Goal: Transaction & Acquisition: Purchase product/service

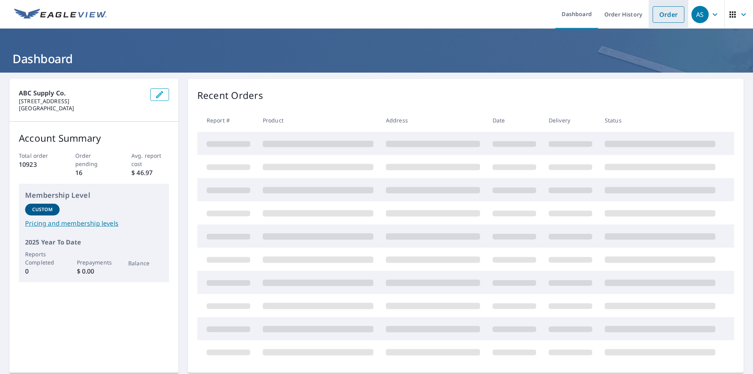
click at [666, 17] on link "Order" at bounding box center [668, 14] width 32 height 16
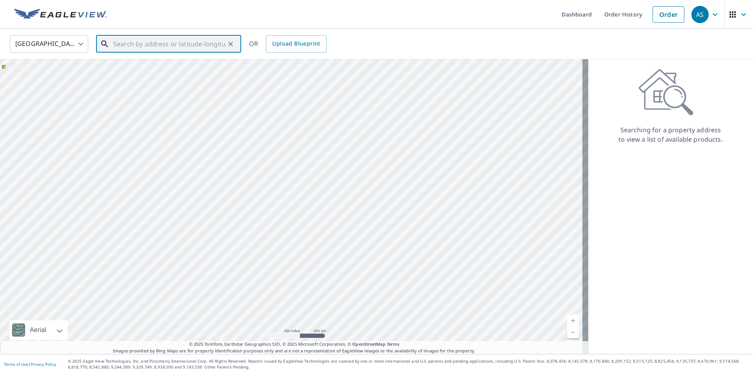
click at [156, 42] on input "text" at bounding box center [169, 44] width 112 height 22
click at [160, 70] on span "1357 Valli Ln" at bounding box center [173, 66] width 123 height 9
type input "1357 Valli [GEOGRAPHIC_DATA][PERSON_NAME]"
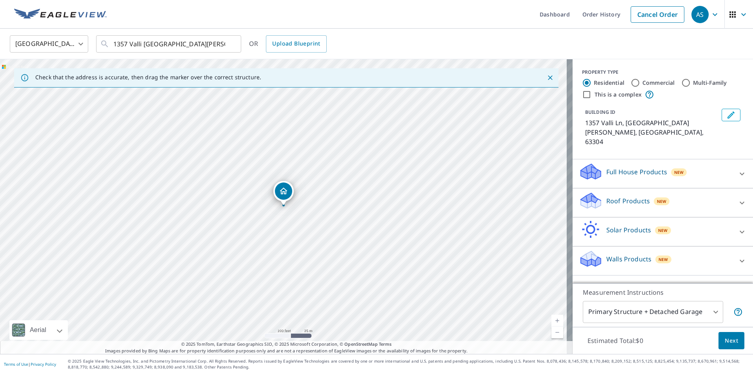
click at [737, 198] on icon at bounding box center [741, 202] width 9 height 9
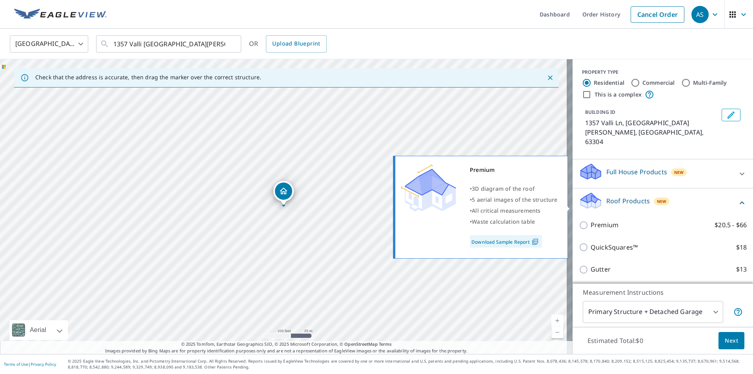
click at [579, 220] on input "Premium $20.5 - $66" at bounding box center [585, 224] width 12 height 9
checkbox input "true"
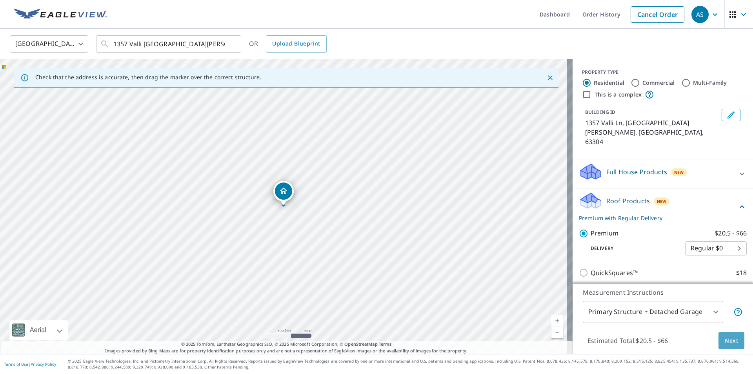
click at [725, 336] on span "Next" at bounding box center [731, 341] width 13 height 10
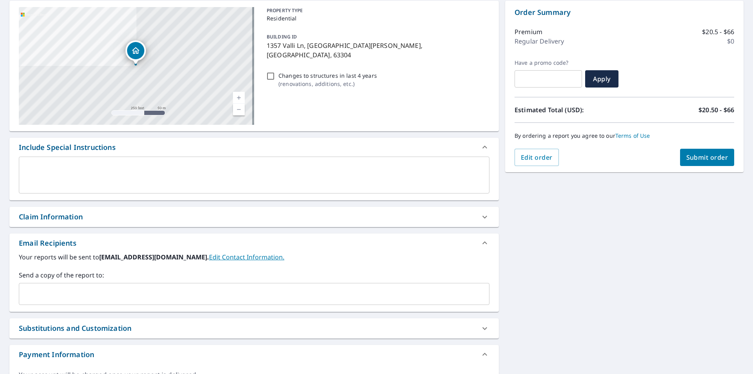
scroll to position [78, 0]
click at [98, 219] on div "Claim Information" at bounding box center [247, 216] width 456 height 11
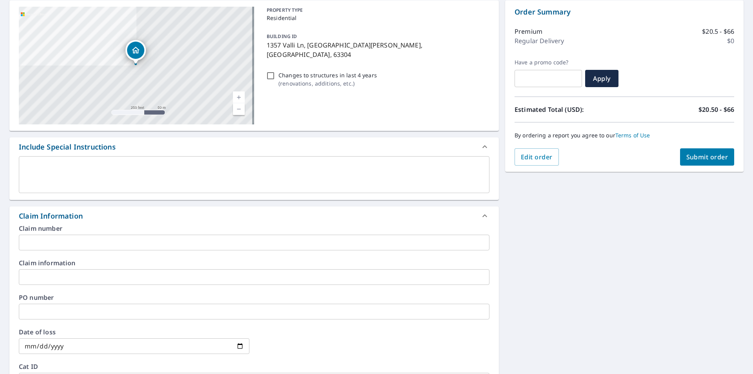
click at [69, 272] on input "text" at bounding box center [254, 277] width 470 height 16
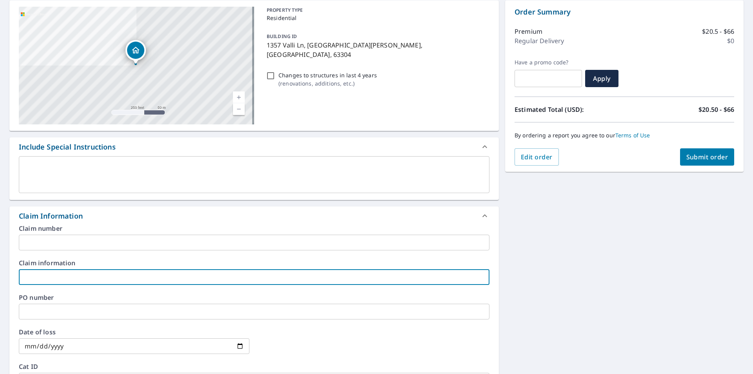
type input "Horizon"
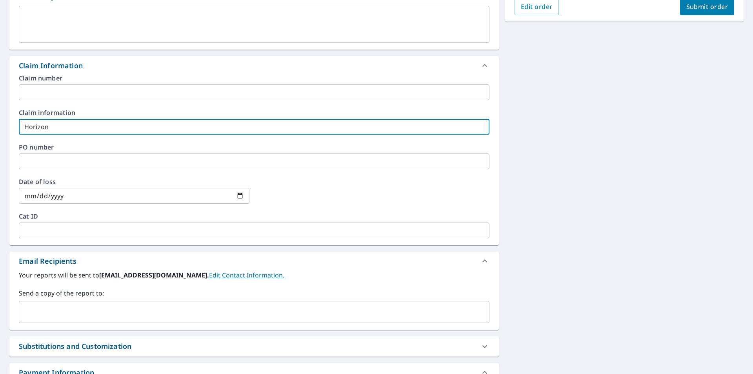
scroll to position [235, 0]
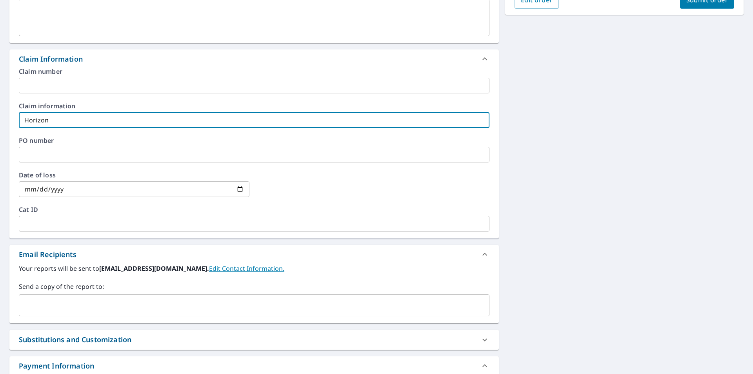
click at [61, 312] on input "text" at bounding box center [248, 305] width 452 height 15
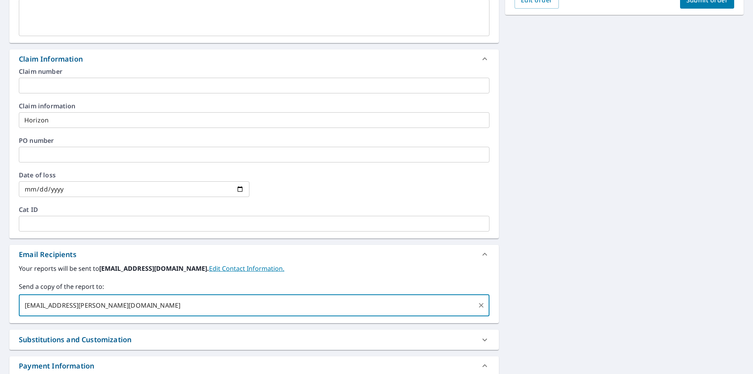
scroll to position [39, 0]
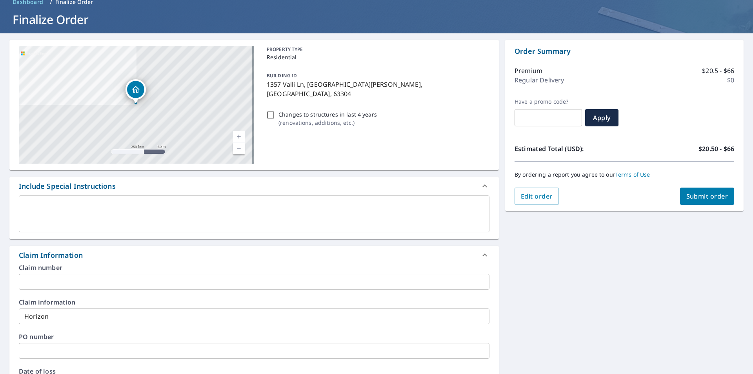
type input "[EMAIL_ADDRESS][PERSON_NAME][DOMAIN_NAME]"
click at [689, 192] on span "Submit order" at bounding box center [707, 196] width 42 height 9
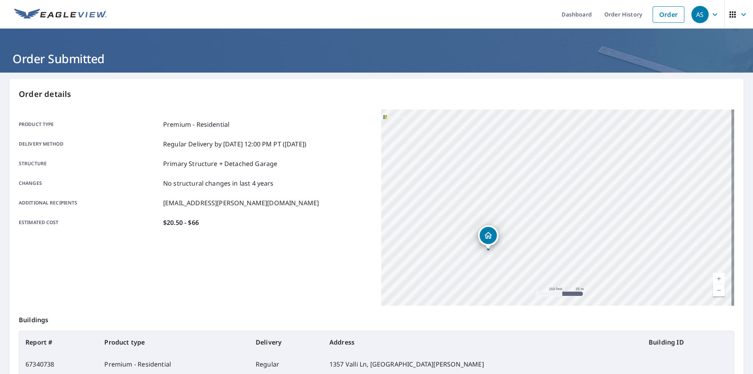
click at [692, 17] on div "AS" at bounding box center [699, 14] width 17 height 17
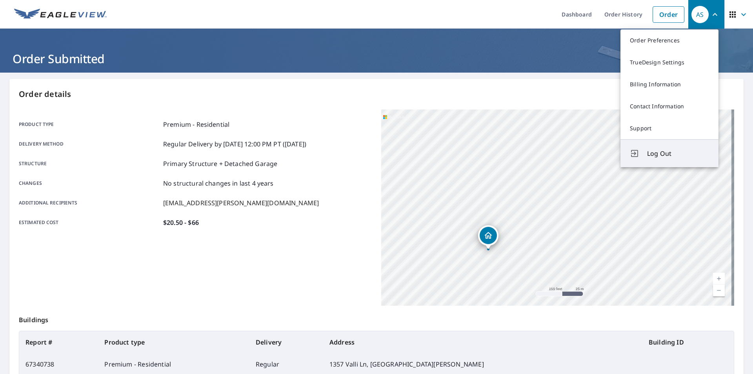
click at [667, 151] on span "Log Out" at bounding box center [678, 153] width 62 height 9
